Goal: Navigation & Orientation: Find specific page/section

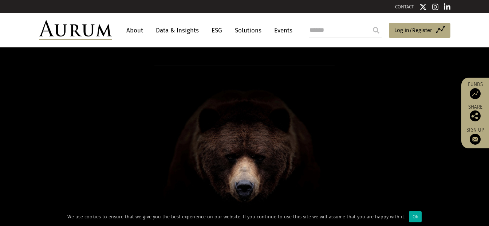
click at [138, 30] on link "About" at bounding box center [135, 30] width 24 height 13
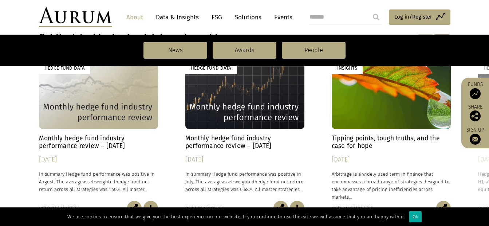
scroll to position [582, 0]
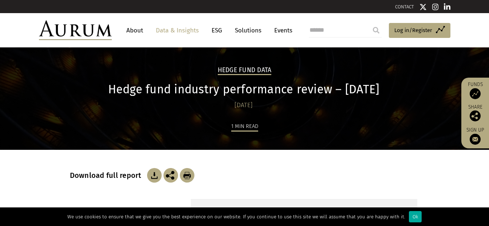
click at [138, 32] on link "About" at bounding box center [135, 30] width 24 height 13
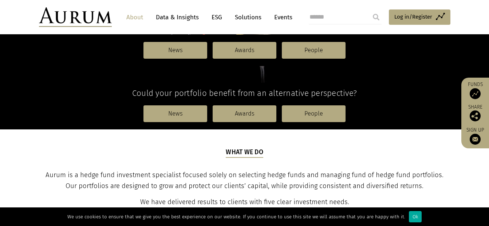
scroll to position [146, 0]
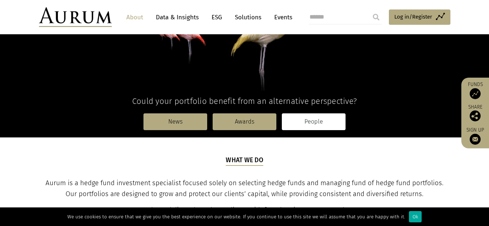
click at [309, 123] on link "People" at bounding box center [314, 121] width 64 height 17
